Goal: Information Seeking & Learning: Check status

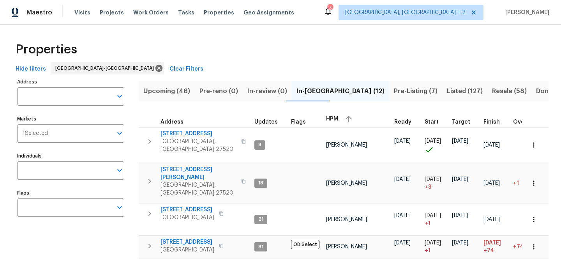
click at [211, 56] on div "Properties" at bounding box center [280, 49] width 536 height 25
click at [177, 92] on span "Upcoming (46)" at bounding box center [166, 91] width 47 height 11
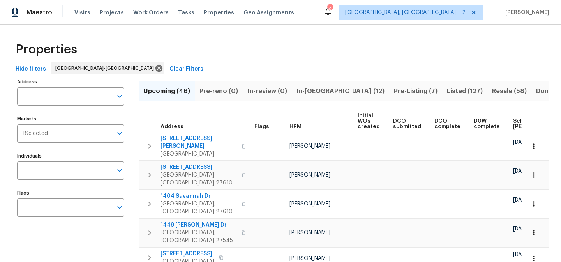
scroll to position [0, 100]
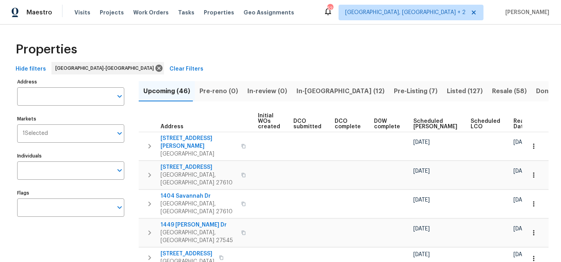
click at [514, 124] on span "Ready Date" at bounding box center [522, 123] width 17 height 11
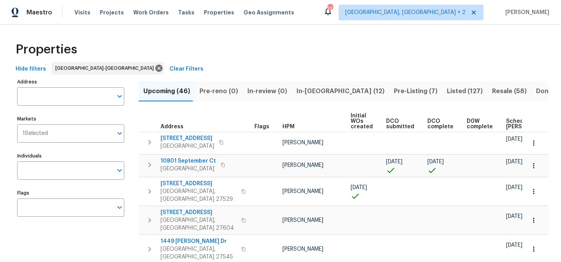
click at [533, 167] on icon "button" at bounding box center [533, 165] width 1 height 5
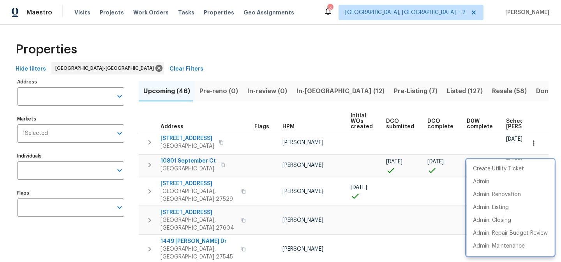
click at [147, 158] on div at bounding box center [280, 131] width 561 height 262
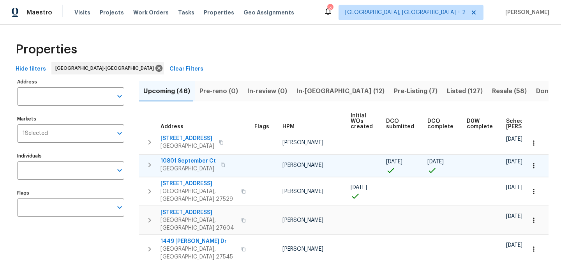
click at [533, 165] on icon "button" at bounding box center [533, 165] width 1 height 5
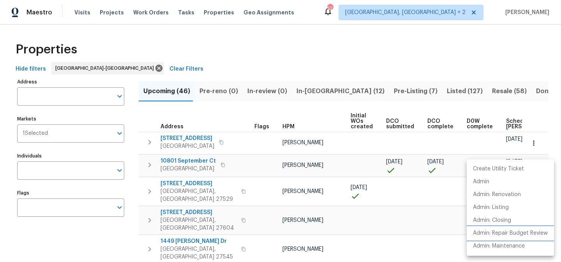
click at [534, 234] on p "Admin: Repair Budget Review" at bounding box center [510, 233] width 75 height 8
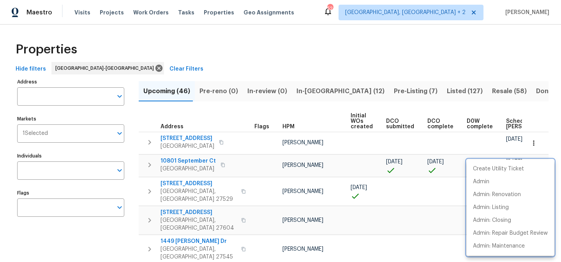
click at [149, 163] on div at bounding box center [280, 131] width 561 height 262
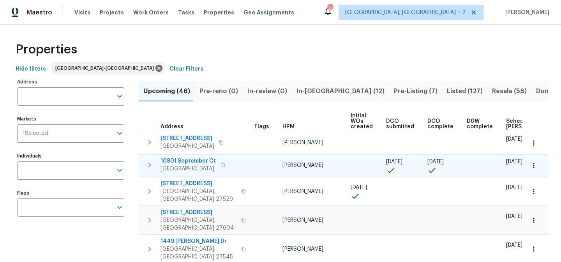
click at [149, 165] on icon "button" at bounding box center [149, 164] width 9 height 9
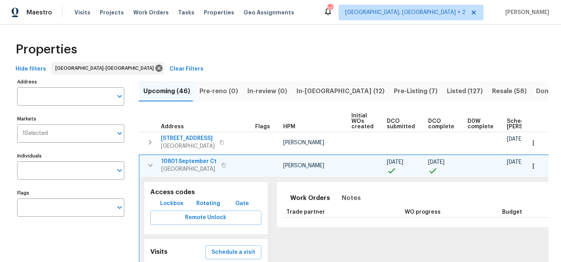
scroll to position [62, 0]
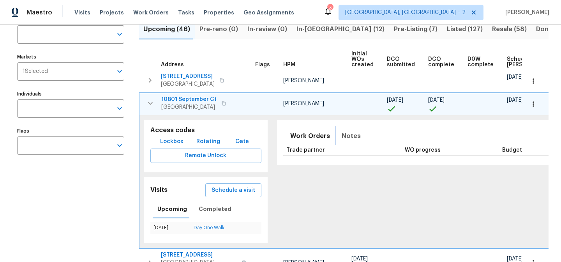
click at [342, 140] on span "Notes" at bounding box center [351, 136] width 19 height 11
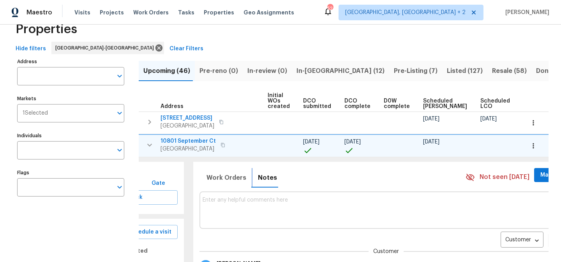
scroll to position [0, 102]
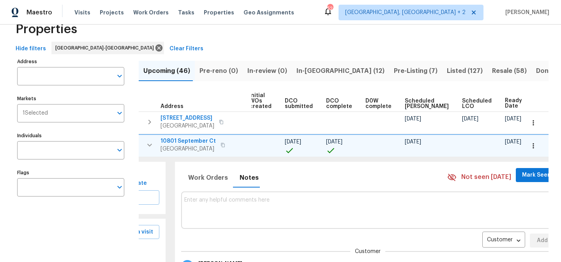
click at [456, 232] on div "Customer CONTACT ​ Add" at bounding box center [368, 217] width 374 height 61
click at [459, 236] on body "Maestro Visits Projects Work Orders Tasks Properties Geo Assignments 52 [GEOGRA…" at bounding box center [280, 131] width 561 height 262
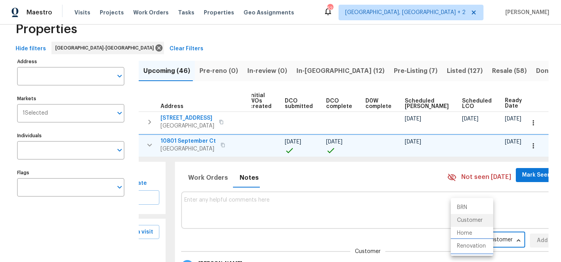
click at [463, 243] on li "Renovation" at bounding box center [472, 246] width 42 height 13
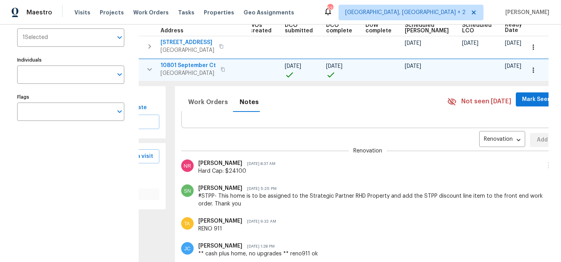
scroll to position [0, 0]
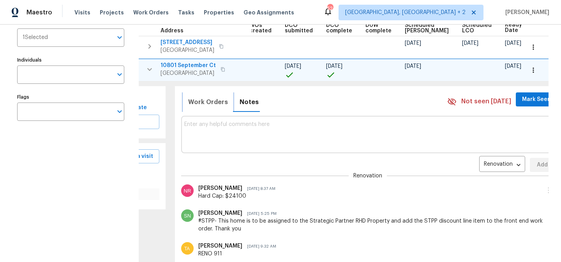
click at [195, 101] on span "Work Orders" at bounding box center [208, 102] width 40 height 11
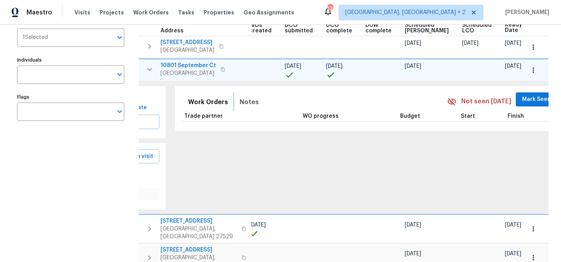
click at [240, 103] on span "Notes" at bounding box center [249, 102] width 19 height 11
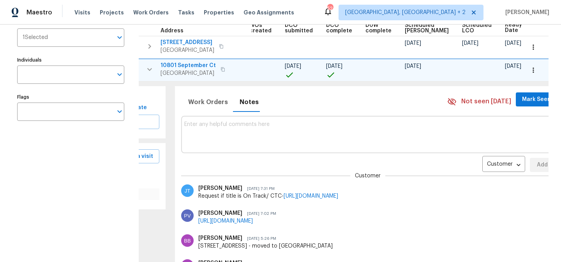
click at [337, 6] on div "Maestro Visits Projects Work Orders Tasks Properties Geo Assignments 52 [GEOGRA…" at bounding box center [280, 12] width 561 height 25
click at [153, 73] on icon "button" at bounding box center [149, 69] width 9 height 9
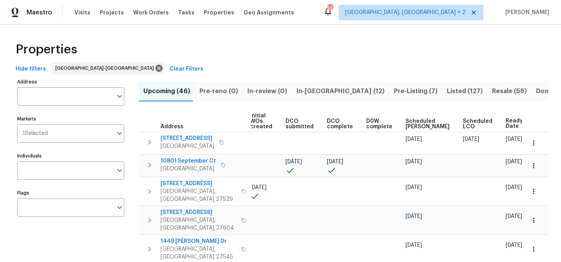
click at [302, 89] on span "In-[GEOGRAPHIC_DATA] (12)" at bounding box center [341, 91] width 88 height 11
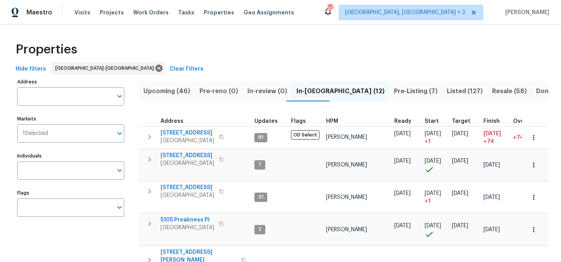
click at [331, 120] on span "HPM" at bounding box center [332, 120] width 12 height 5
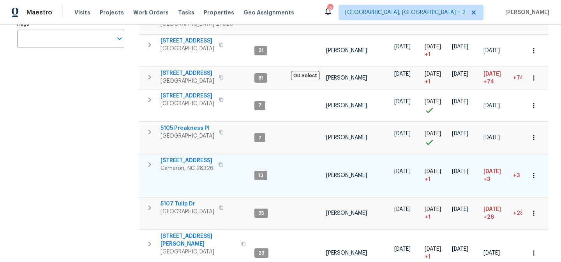
scroll to position [176, 0]
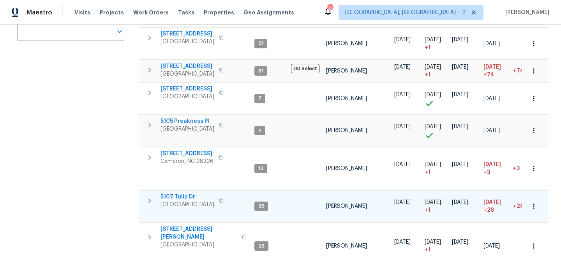
click at [149, 198] on icon "button" at bounding box center [150, 200] width 3 height 5
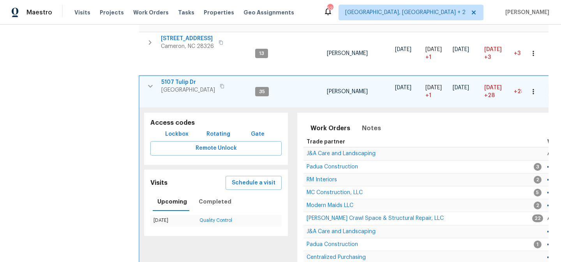
scroll to position [232, 0]
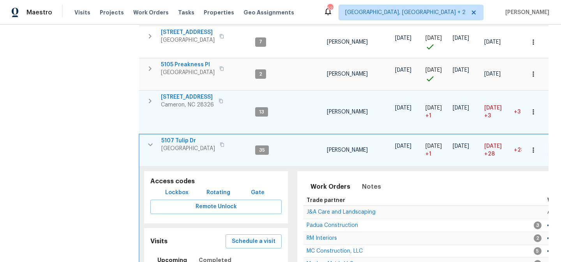
click at [150, 96] on icon "button" at bounding box center [149, 100] width 9 height 9
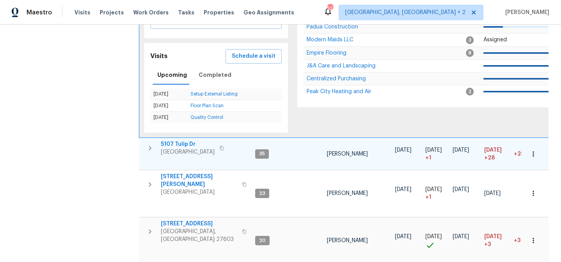
scroll to position [219, 0]
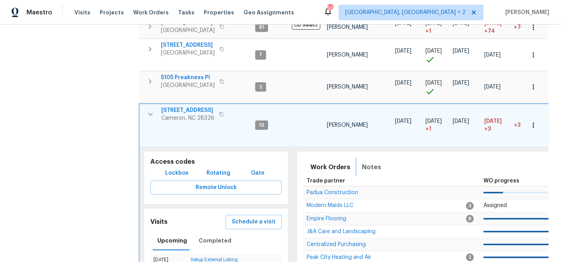
click at [375, 162] on span "Notes" at bounding box center [371, 167] width 19 height 11
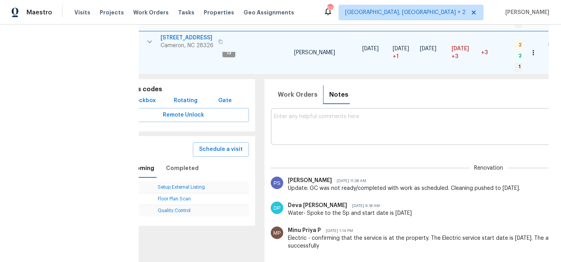
scroll to position [0, 31]
click at [297, 89] on span "Work Orders" at bounding box center [300, 94] width 40 height 11
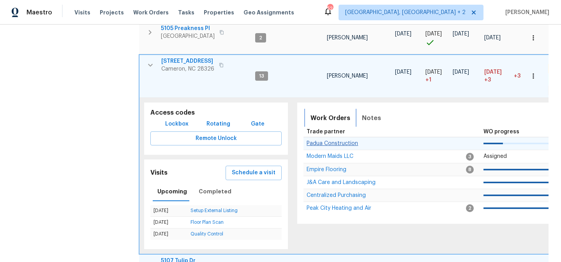
scroll to position [268, 0]
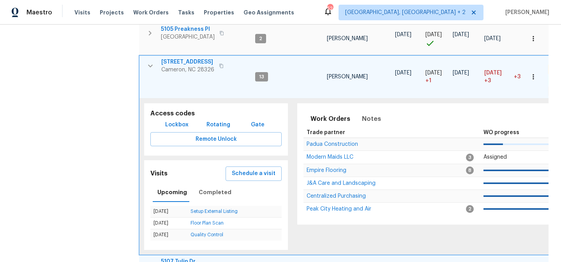
click at [185, 58] on span "[STREET_ADDRESS]" at bounding box center [187, 62] width 53 height 8
click at [151, 64] on icon "button" at bounding box center [150, 65] width 5 height 3
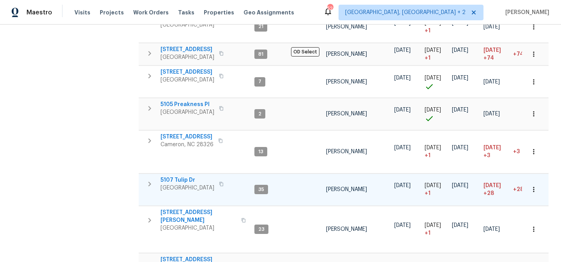
scroll to position [191, 0]
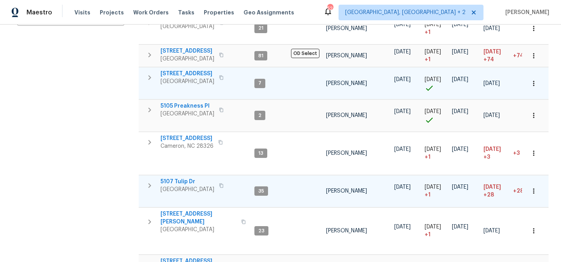
click at [152, 73] on icon "button" at bounding box center [149, 77] width 9 height 9
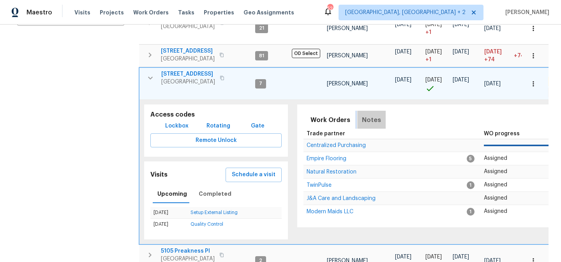
click at [375, 115] on span "Notes" at bounding box center [371, 120] width 19 height 11
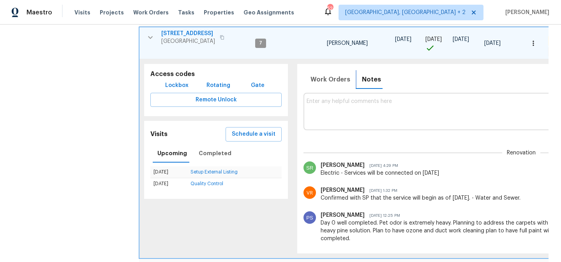
scroll to position [224, 0]
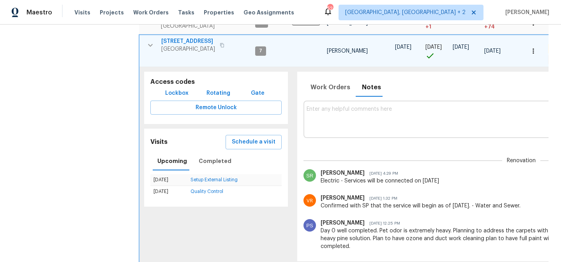
click at [185, 37] on span "[STREET_ADDRESS]" at bounding box center [188, 41] width 54 height 8
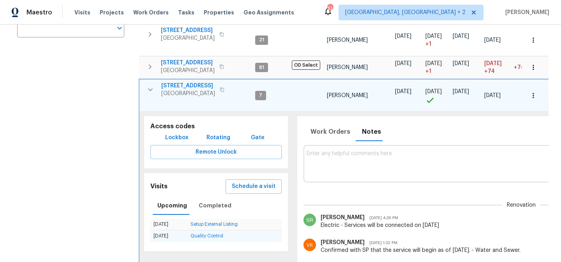
scroll to position [159, 0]
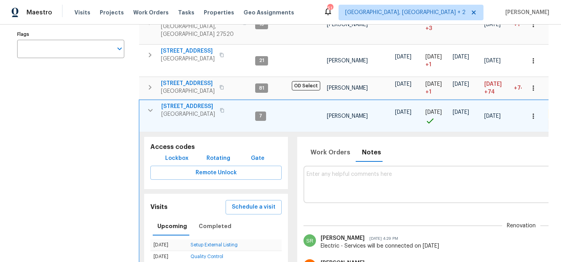
click at [152, 106] on icon "button" at bounding box center [150, 110] width 9 height 9
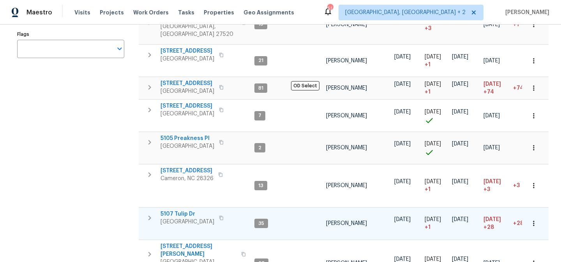
click at [88, 129] on div "Address Address Markets 1 Selected Markets Individuals Individuals Flags Flags" at bounding box center [75, 177] width 117 height 519
click at [357, 10] on div "Maestro Visits Projects Work Orders Tasks Properties Geo Assignments [STREET_AD…" at bounding box center [280, 12] width 561 height 25
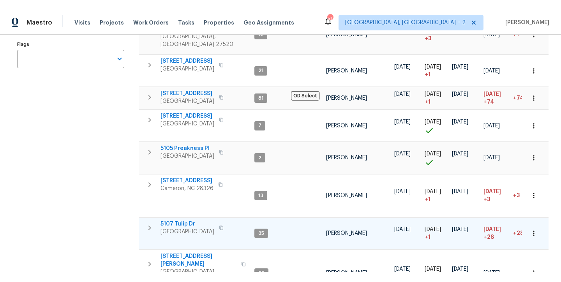
scroll to position [0, 0]
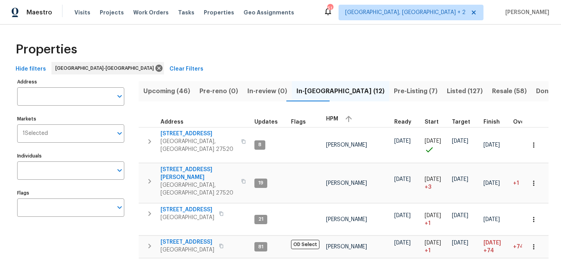
click at [209, 47] on div "Properties" at bounding box center [280, 49] width 536 height 25
click at [307, 46] on div "Properties" at bounding box center [280, 49] width 536 height 25
click at [357, 12] on div "Maestro Visits Projects Work Orders Tasks Properties Geo Assignments [STREET_AD…" at bounding box center [280, 12] width 561 height 25
click at [340, 14] on div "Maestro Visits Projects Work Orders Tasks Properties Geo Assignments [STREET_AD…" at bounding box center [280, 12] width 561 height 25
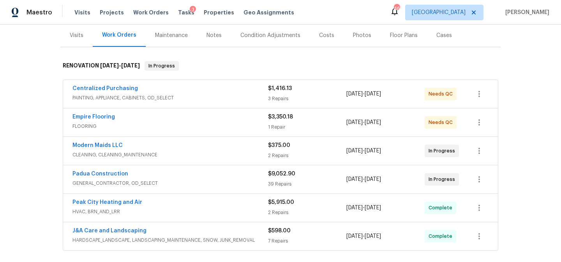
scroll to position [97, 0]
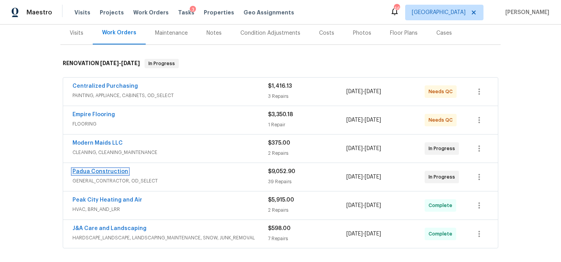
click at [112, 170] on link "Padua Construction" at bounding box center [100, 171] width 56 height 5
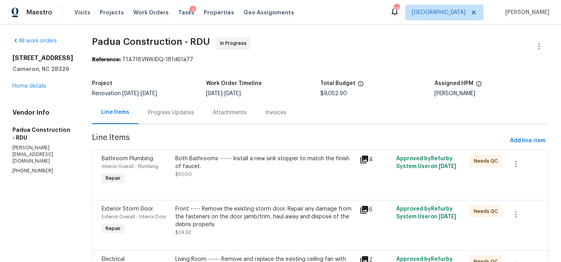
click at [156, 115] on div "Progress Updates" at bounding box center [171, 113] width 46 height 8
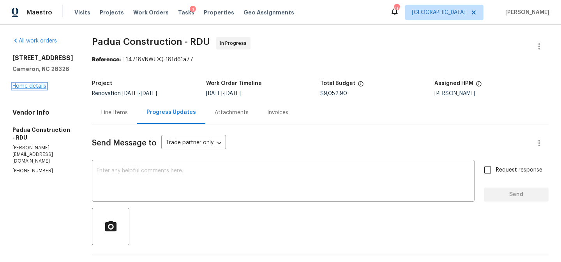
click at [23, 85] on link "Home details" at bounding box center [29, 85] width 34 height 5
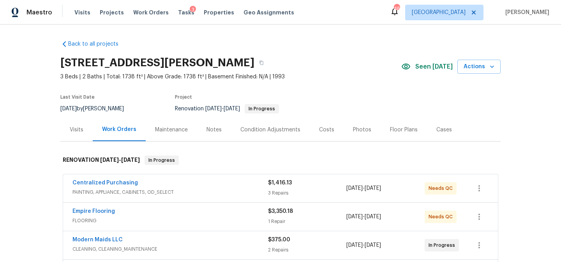
click at [347, 16] on div "Maestro Visits Projects Work Orders Tasks 3 Properties Geo Assignments 46 Ralei…" at bounding box center [280, 12] width 561 height 25
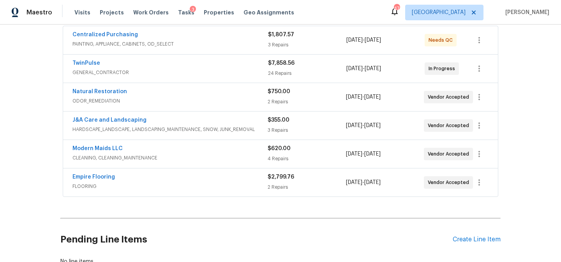
scroll to position [150, 0]
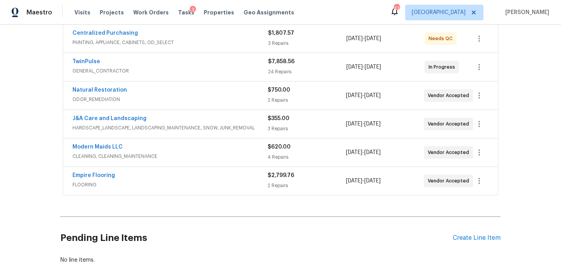
click at [309, 12] on div "Maestro Visits Projects Work Orders Tasks 3 Properties Geo Assignments 47 Ralei…" at bounding box center [280, 12] width 561 height 25
click at [36, 111] on div "Back to all projects 5904 Blue Sky Ln, Hope Mills, NC 28348 4 Beds | 2 1/2 Bath…" at bounding box center [280, 143] width 561 height 237
click at [330, 8] on div "Maestro Visits Projects Work Orders Tasks 3 Properties Geo Assignments 47 Ralei…" at bounding box center [280, 12] width 561 height 25
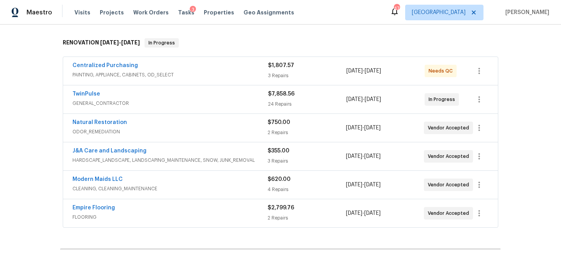
scroll to position [117, 0]
click at [313, 10] on div "Maestro Visits Projects Work Orders Tasks 3 Properties Geo Assignments 47 Ralei…" at bounding box center [280, 12] width 561 height 25
click at [14, 159] on div "Back to all projects 5904 Blue Sky Ln, Hope Mills, NC 28348 4 Beds | 2 1/2 Bath…" at bounding box center [280, 143] width 561 height 237
click at [344, 15] on div "Maestro Visits Projects Work Orders Tasks 3 Properties Geo Assignments 47 Ralei…" at bounding box center [280, 12] width 561 height 25
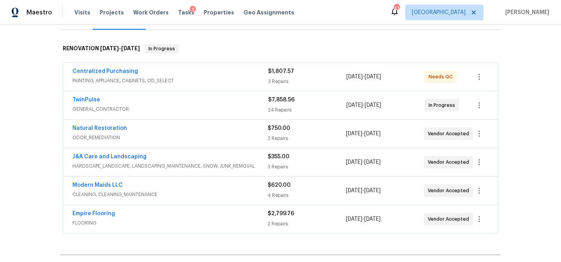
scroll to position [104, 0]
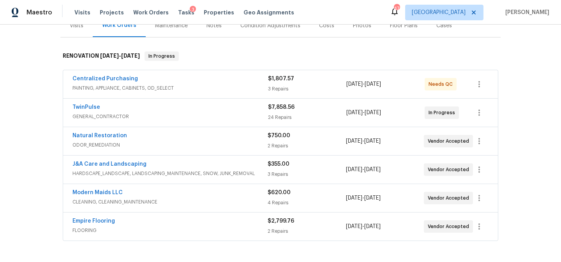
click at [321, 4] on div "Maestro Visits Projects Work Orders Tasks 3 Properties Geo Assignments 47 Ralei…" at bounding box center [280, 12] width 561 height 25
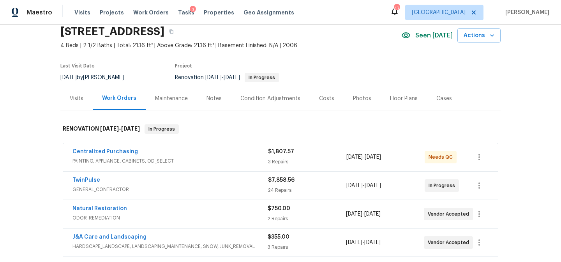
scroll to position [0, 0]
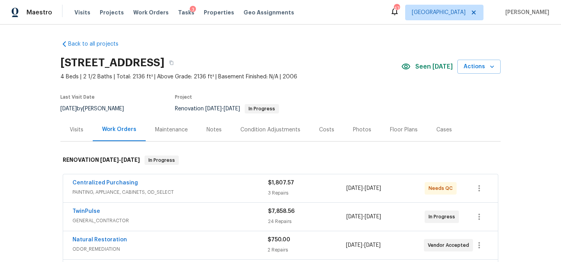
click at [319, 43] on div "Back to all projects 5904 Blue Sky Ln, Hope Mills, NC 28348 4 Beds | 2 1/2 Bath…" at bounding box center [280, 227] width 440 height 386
click at [321, 9] on div "Maestro Visits Projects Work Orders Tasks 3 Properties Geo Assignments 47 Ralei…" at bounding box center [280, 12] width 561 height 25
